Goal: Transaction & Acquisition: Subscribe to service/newsletter

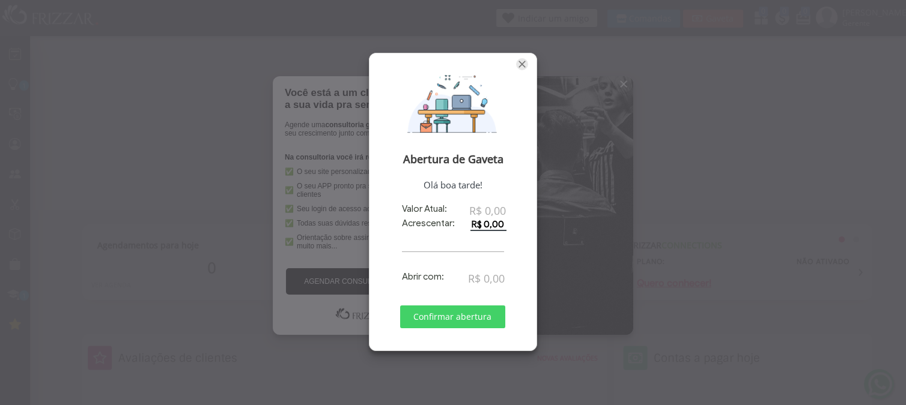
click at [521, 65] on span "Fechar" at bounding box center [522, 64] width 12 height 12
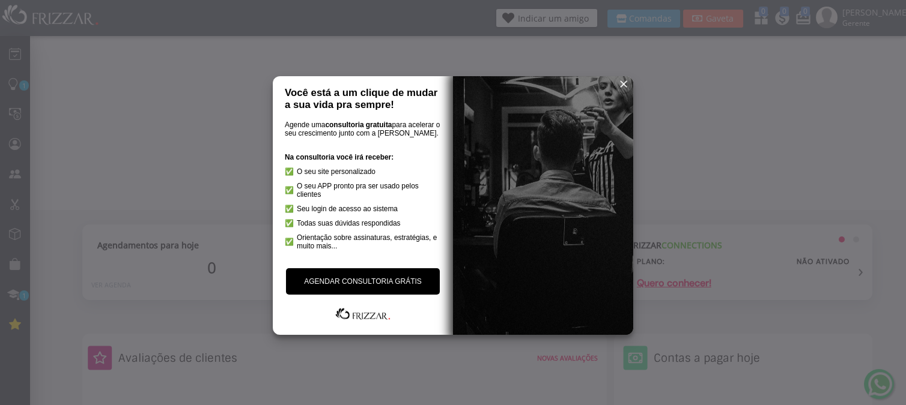
click at [621, 78] on span "reset" at bounding box center [624, 84] width 12 height 12
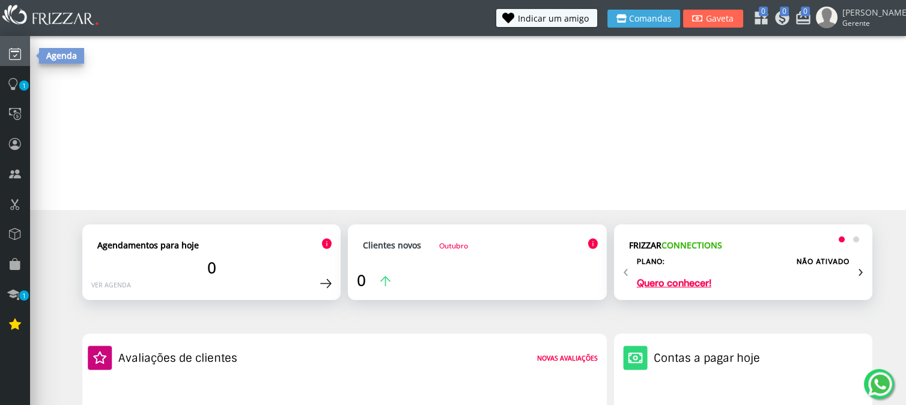
click at [17, 53] on icon at bounding box center [15, 54] width 12 height 16
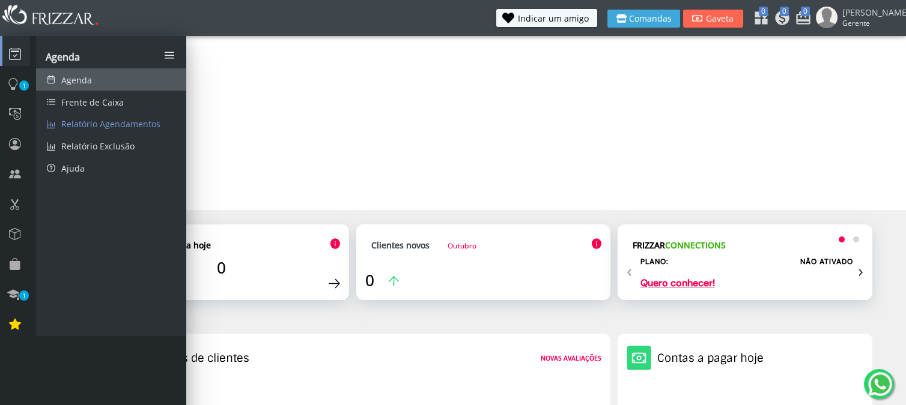
click at [80, 80] on span "Agenda" at bounding box center [76, 79] width 31 height 11
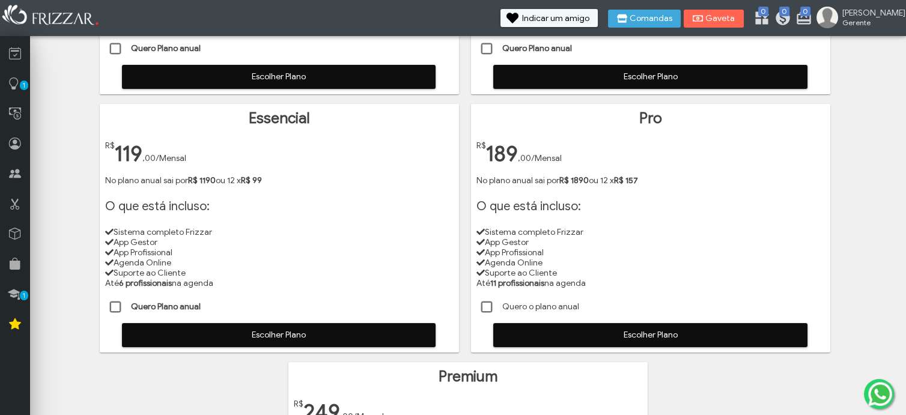
click at [165, 332] on span "Escolher Plano" at bounding box center [278, 335] width 297 height 18
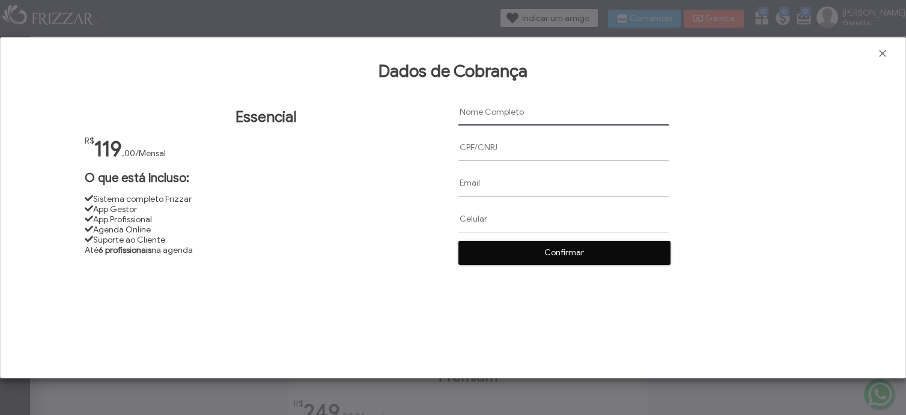
click at [486, 108] on input "text" at bounding box center [563, 112] width 210 height 27
paste input "NESTOR NUNES EXPRESS LTDA"
type input "NESTOR NUNES EXPRESS LTDA"
click at [469, 151] on input "text" at bounding box center [563, 147] width 210 height 27
paste input "55.607.046/0001-65"
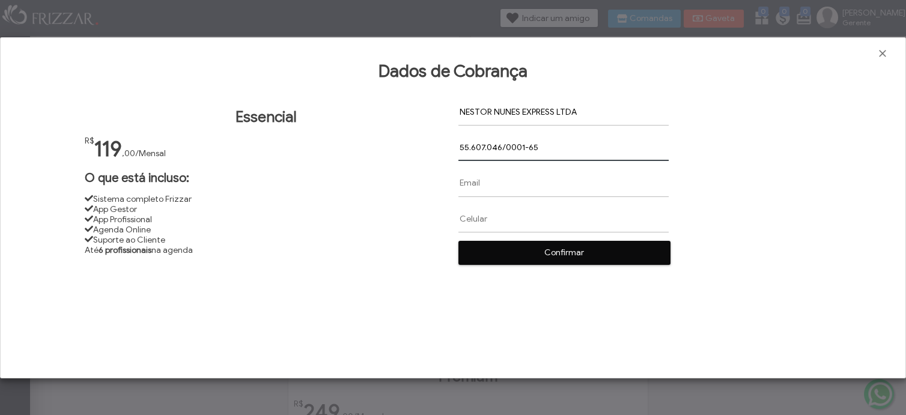
type input "55.607.046/0001-65"
click at [464, 185] on input "text" at bounding box center [563, 182] width 210 height 27
paste input "nestorjunio3@gmail.com"
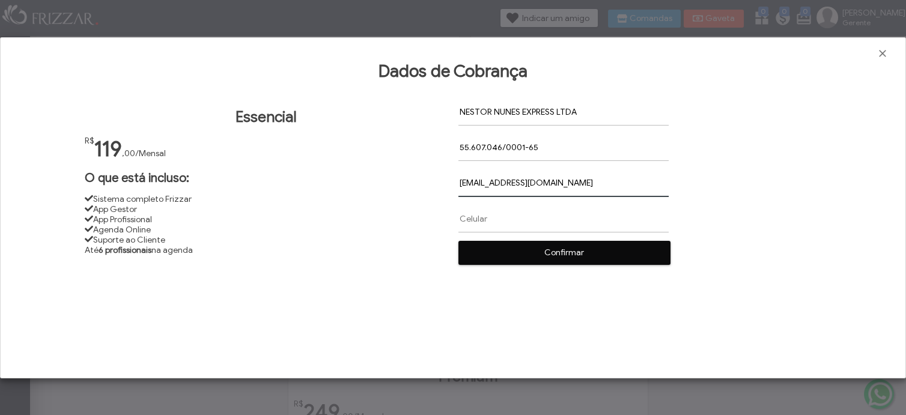
type input "nestorjunio3@gmail.com"
click at [464, 219] on input "text" at bounding box center [563, 218] width 210 height 27
paste input "(62) 9 6204-110_"
type input "(62) 9 6204-110_"
click at [531, 258] on span "Confirmar" at bounding box center [564, 253] width 195 height 18
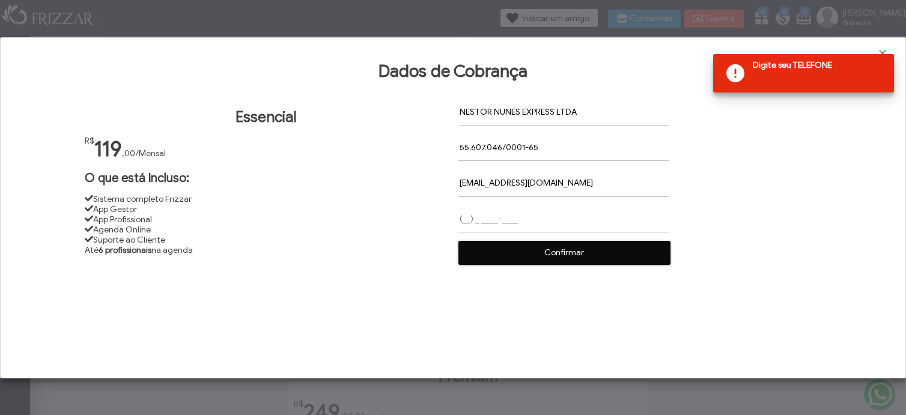
click at [463, 216] on input "text" at bounding box center [563, 218] width 210 height 27
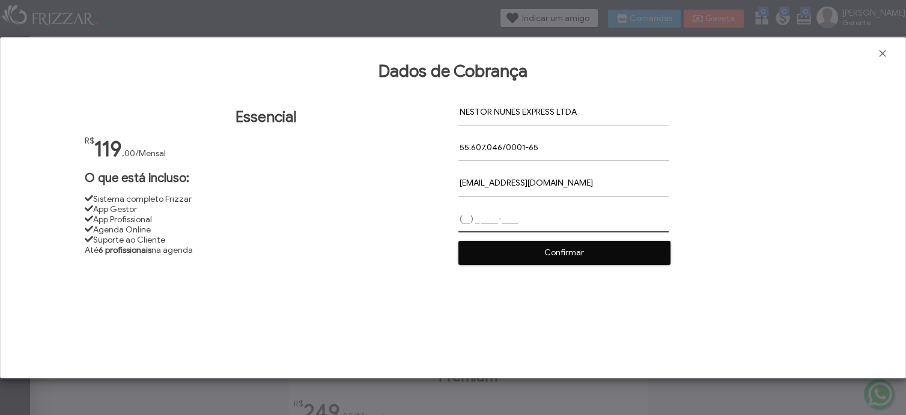
paste input "(62) 9 6204-110_"
type input "(62) 9 6204-110_"
paste input "(62) 9 6204-110_"
click at [478, 219] on input "(62) 9 6204-110_" at bounding box center [563, 218] width 210 height 27
type input "(62) 9 9620-4110"
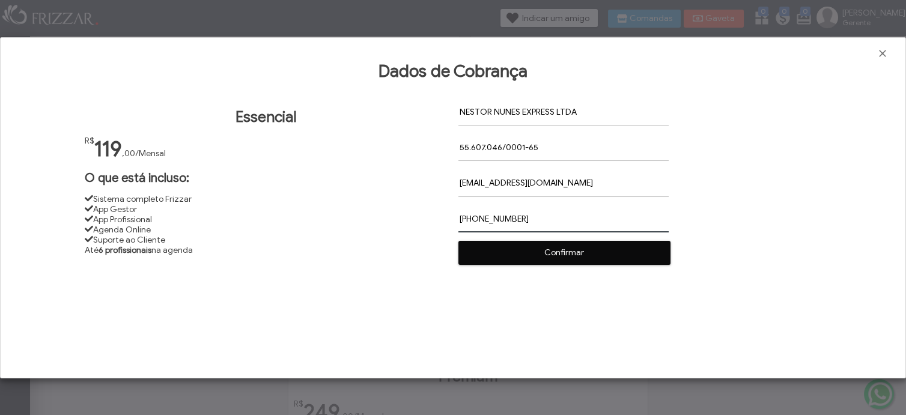
click at [551, 257] on span "Confirmar" at bounding box center [564, 253] width 195 height 18
